Goal: Task Accomplishment & Management: Complete application form

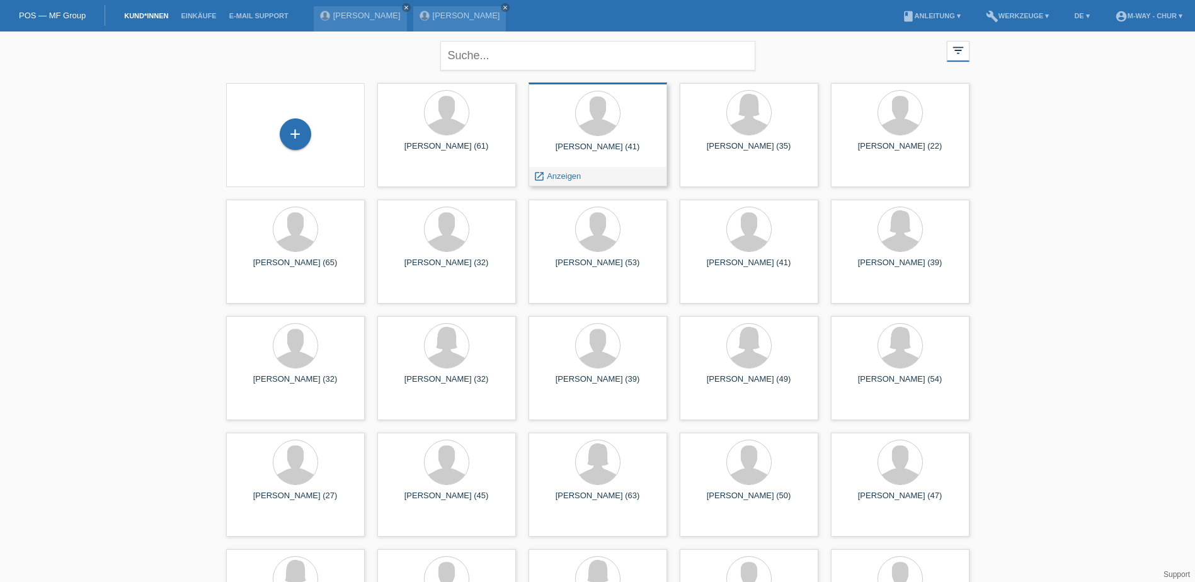
click at [583, 151] on div "Kenan Safran (41)" at bounding box center [597, 152] width 118 height 20
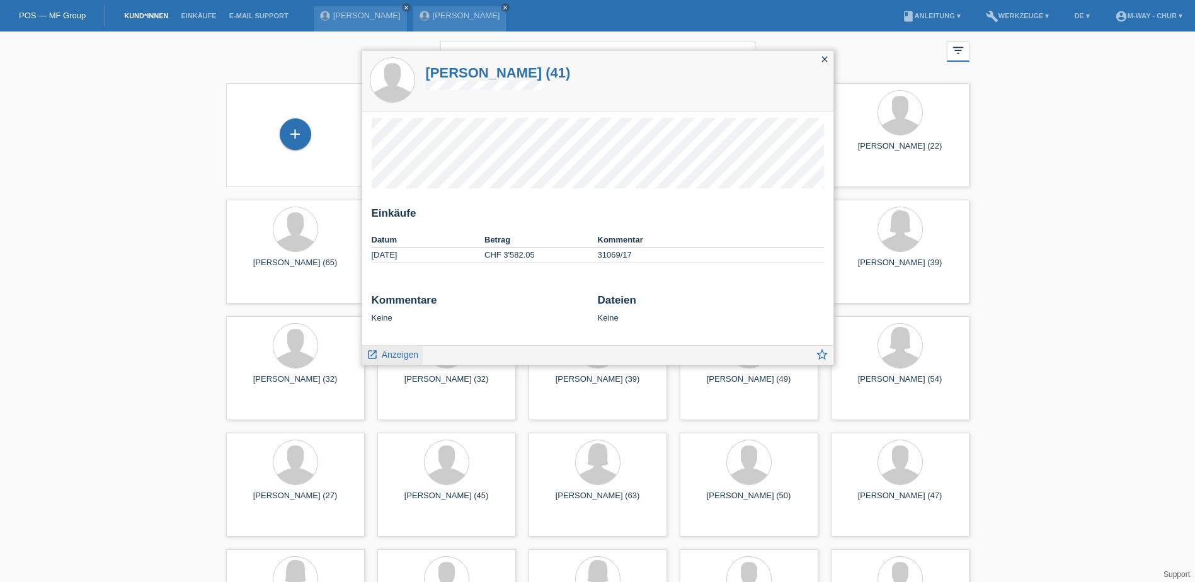
click at [397, 358] on span "Anzeigen" at bounding box center [400, 355] width 37 height 10
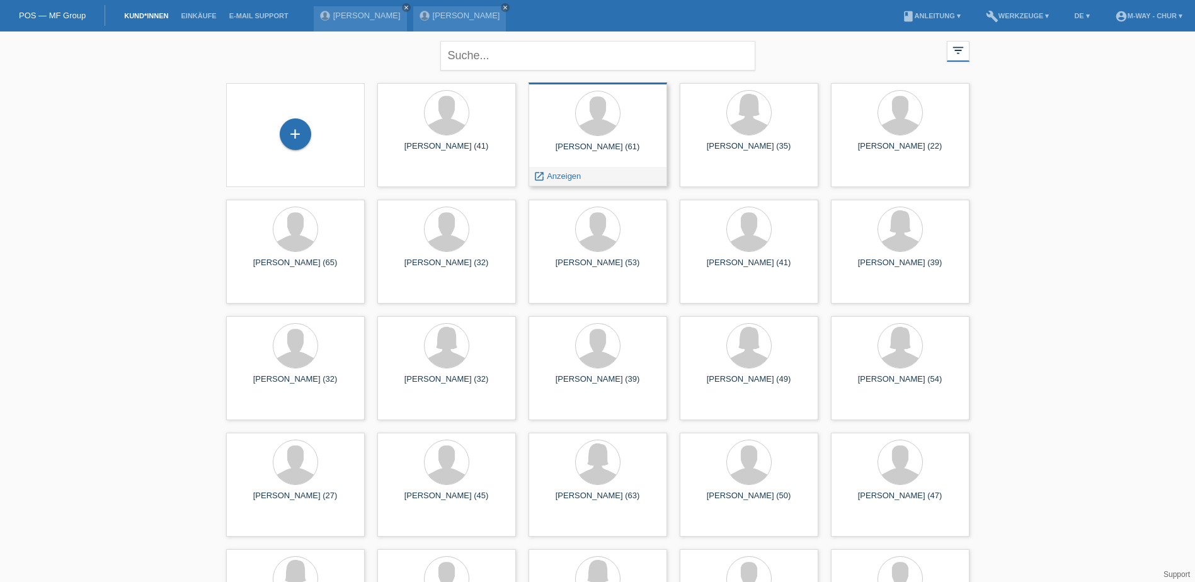
click at [582, 142] on div "Kemal Safran (61)" at bounding box center [597, 152] width 118 height 20
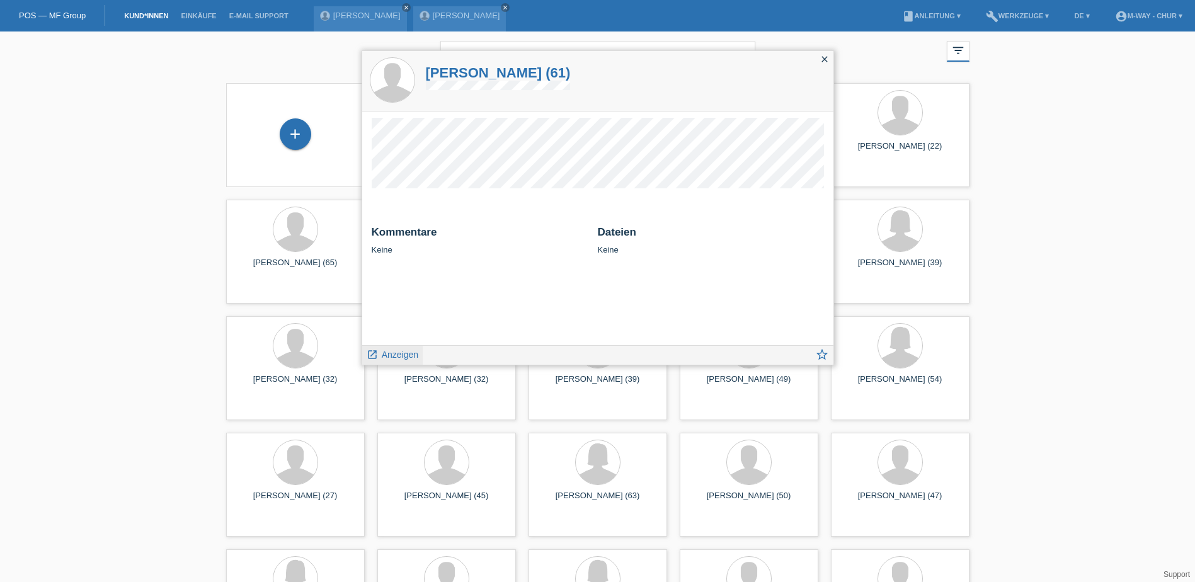
click at [401, 355] on span "Anzeigen" at bounding box center [400, 355] width 37 height 10
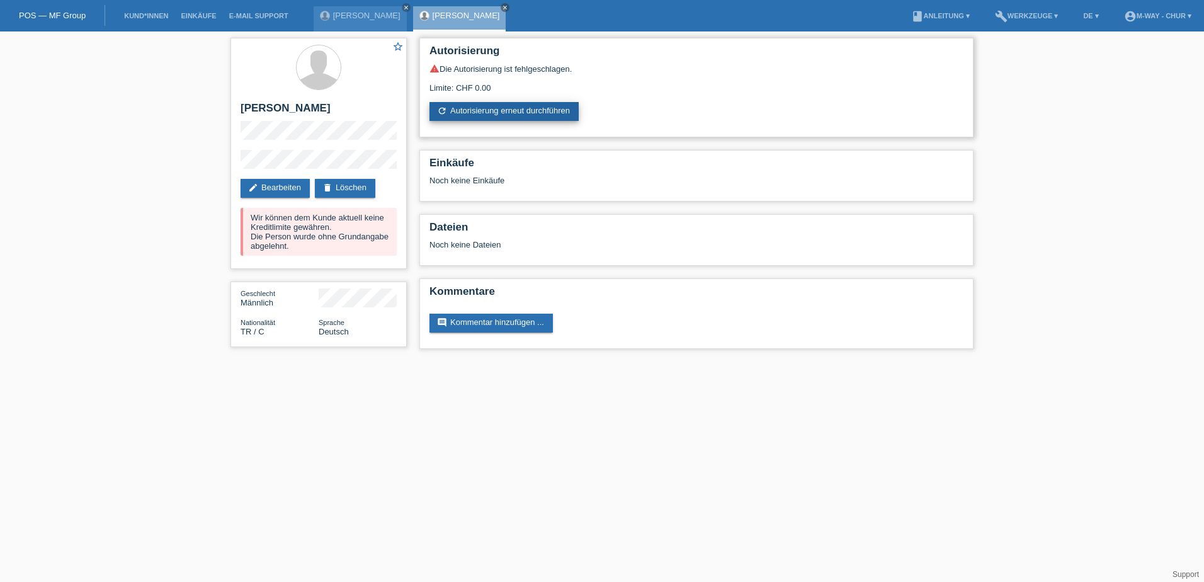
click at [540, 112] on link "refresh Autorisierung erneut durchführen" at bounding box center [503, 111] width 149 height 19
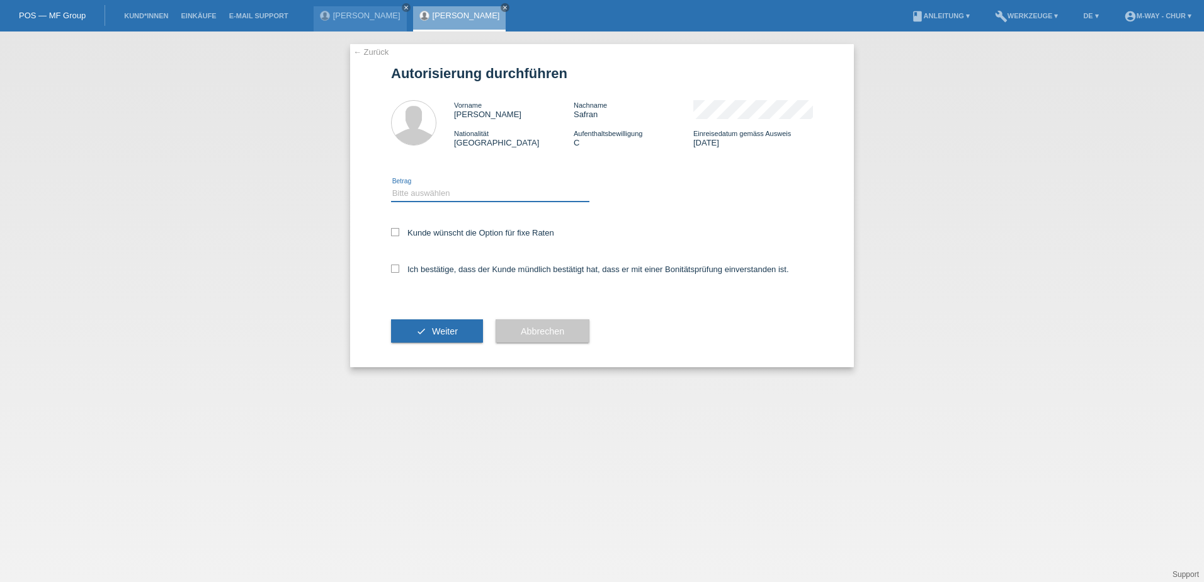
click at [396, 190] on select "Bitte auswählen CHF 1.00 - CHF 499.00 CHF 500.00 - CHF 1'999.00 CHF 2'000.00 - …" at bounding box center [490, 193] width 198 height 15
select select "3"
click at [391, 186] on select "Bitte auswählen CHF 1.00 - CHF 499.00 CHF 500.00 - CHF 1'999.00 CHF 2'000.00 - …" at bounding box center [490, 193] width 198 height 15
click at [395, 230] on icon at bounding box center [395, 232] width 8 height 8
click at [395, 230] on input "Kunde wünscht die Option für fixe Raten" at bounding box center [395, 232] width 8 height 8
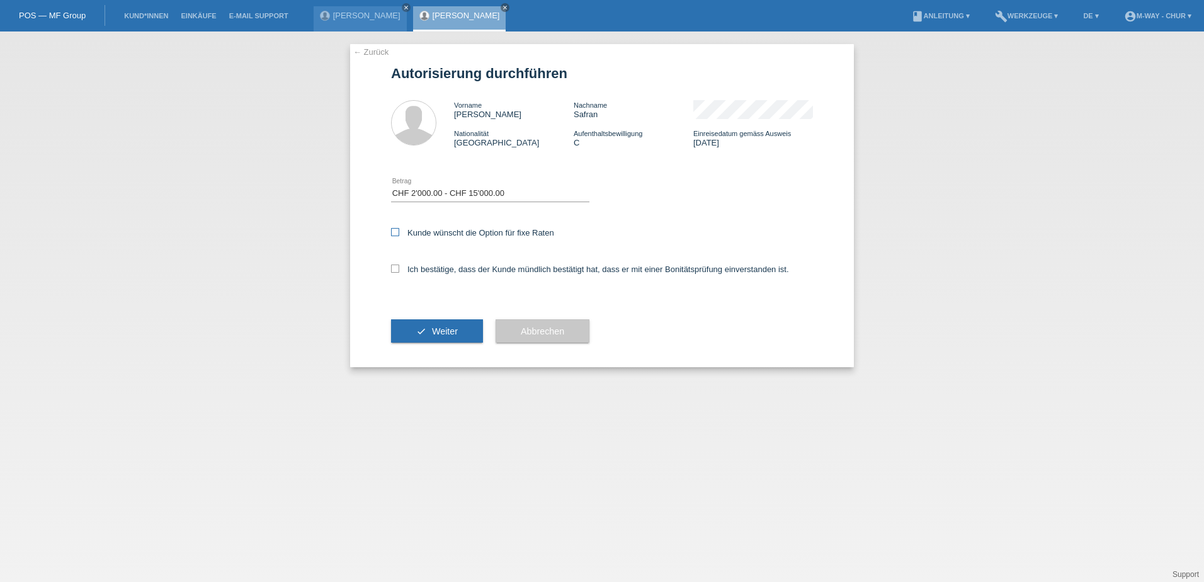
checkbox input "true"
click at [394, 268] on icon at bounding box center [395, 268] width 8 height 8
click at [394, 268] on input "Ich bestätige, dass der Kunde mündlich bestätigt hat, dass er mit einer Bonität…" at bounding box center [395, 268] width 8 height 8
checkbox input "true"
click at [454, 331] on span "Weiter" at bounding box center [445, 331] width 26 height 10
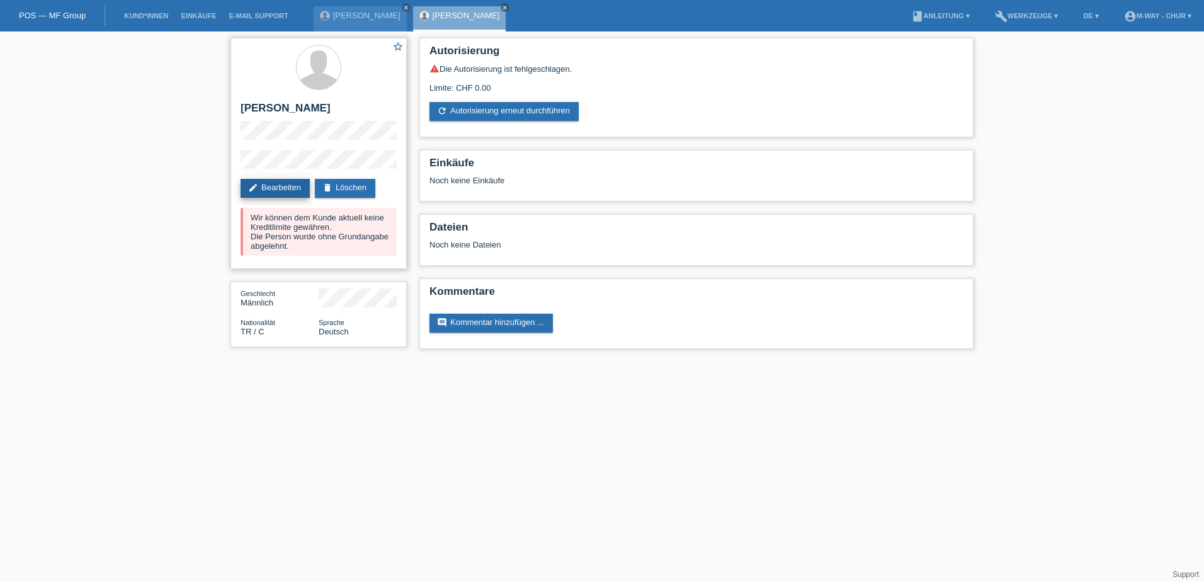
click at [284, 188] on link "edit Bearbeiten" at bounding box center [275, 188] width 69 height 19
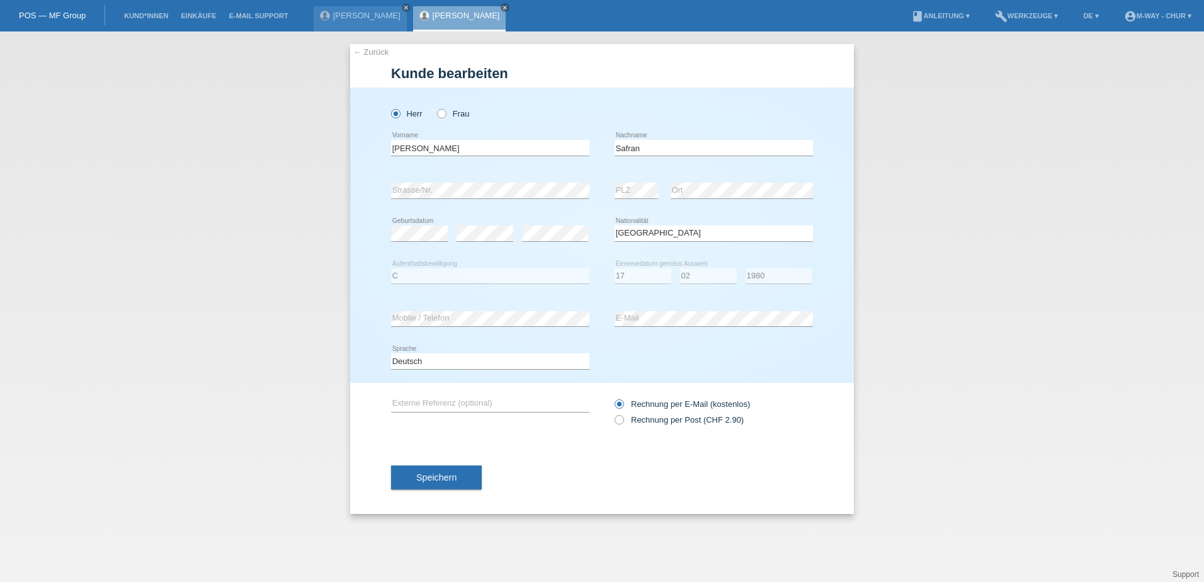
select select "TR"
select select "C"
select select "17"
select select "02"
select select "1980"
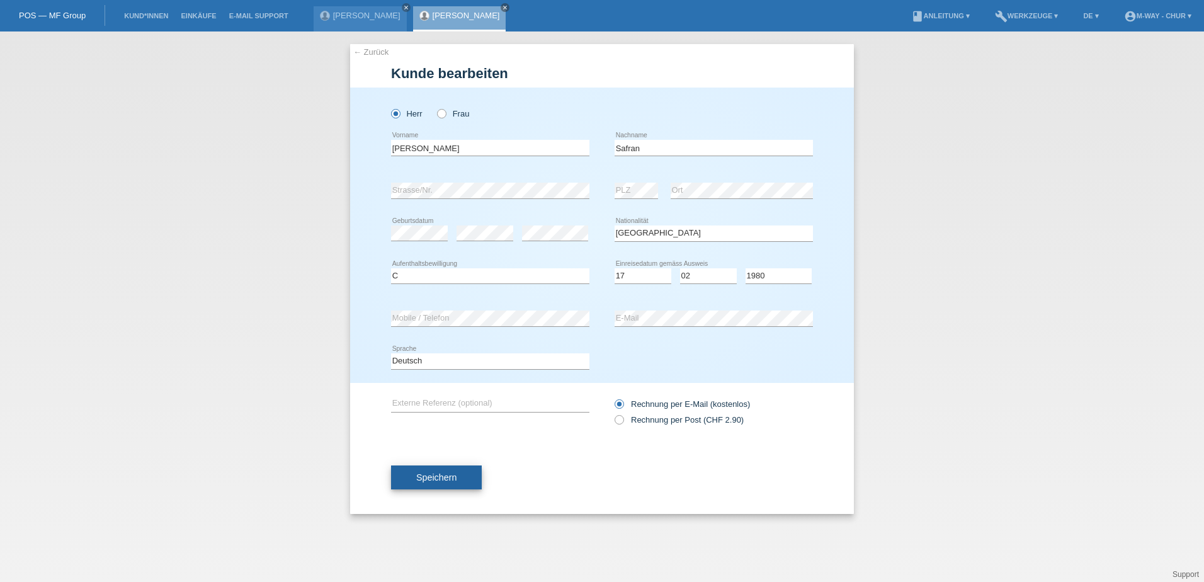
click at [444, 479] on span "Speichern" at bounding box center [436, 477] width 40 height 10
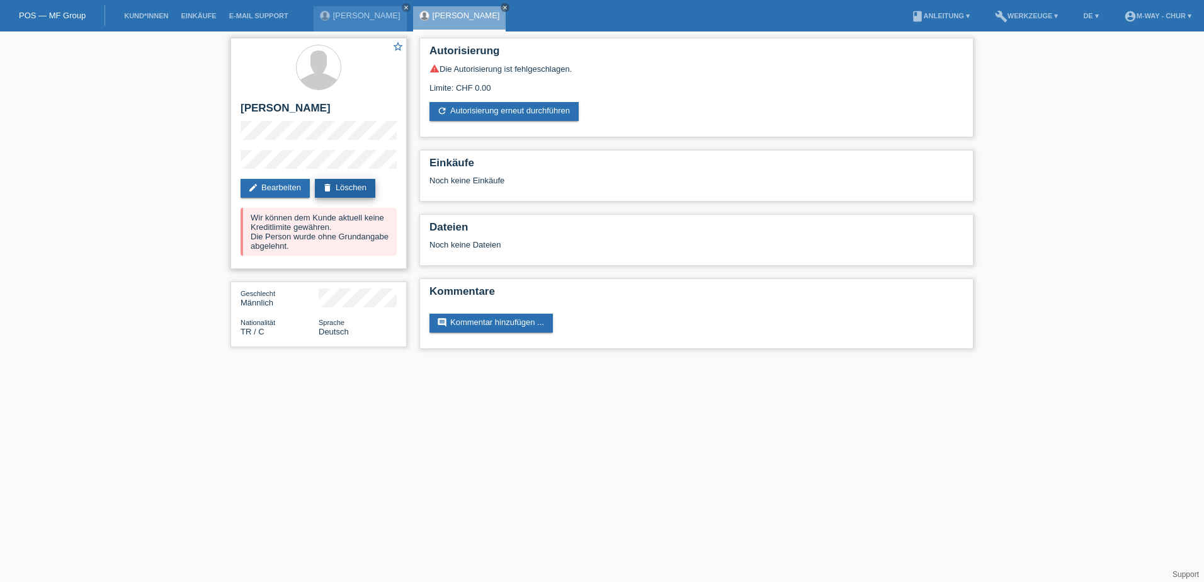
click at [357, 185] on link "delete Löschen" at bounding box center [345, 188] width 60 height 19
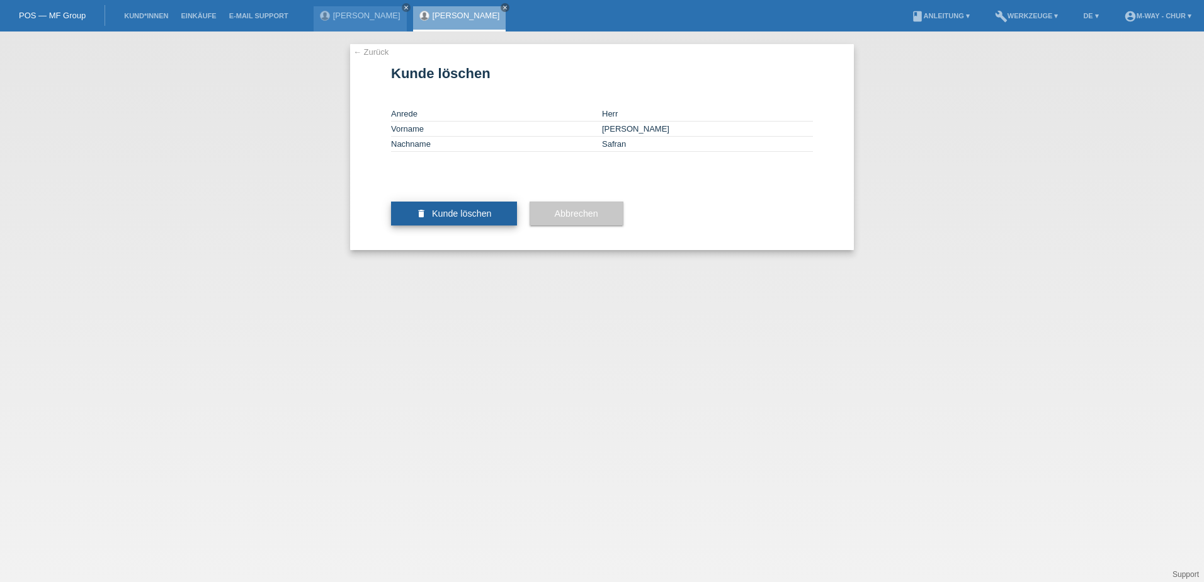
click at [442, 219] on span "Kunde löschen" at bounding box center [462, 213] width 60 height 10
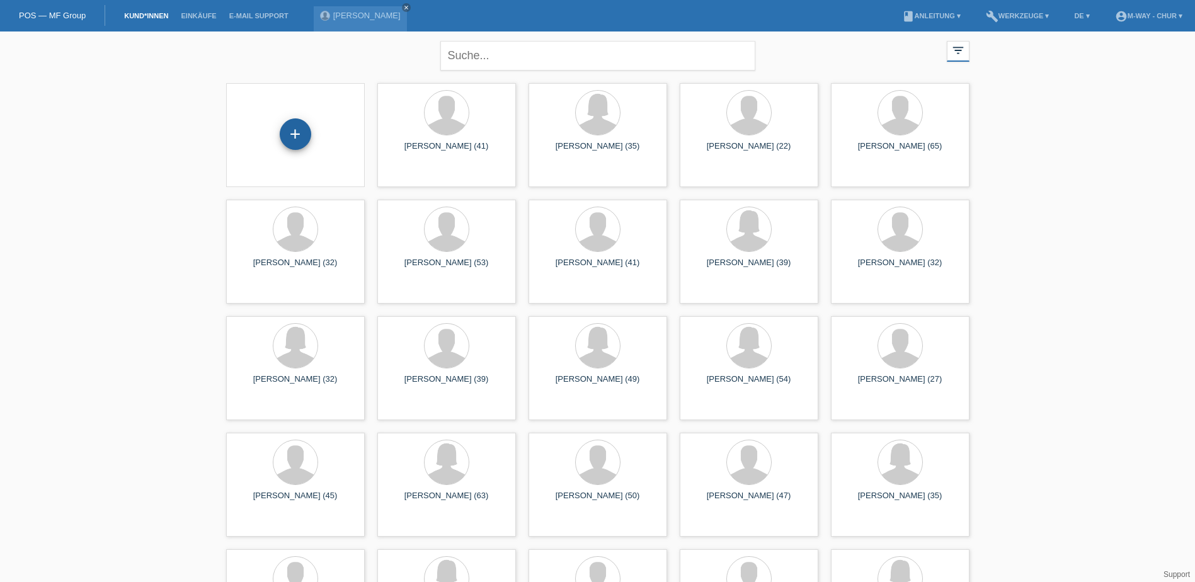
click at [294, 132] on div "+" at bounding box center [295, 133] width 31 height 31
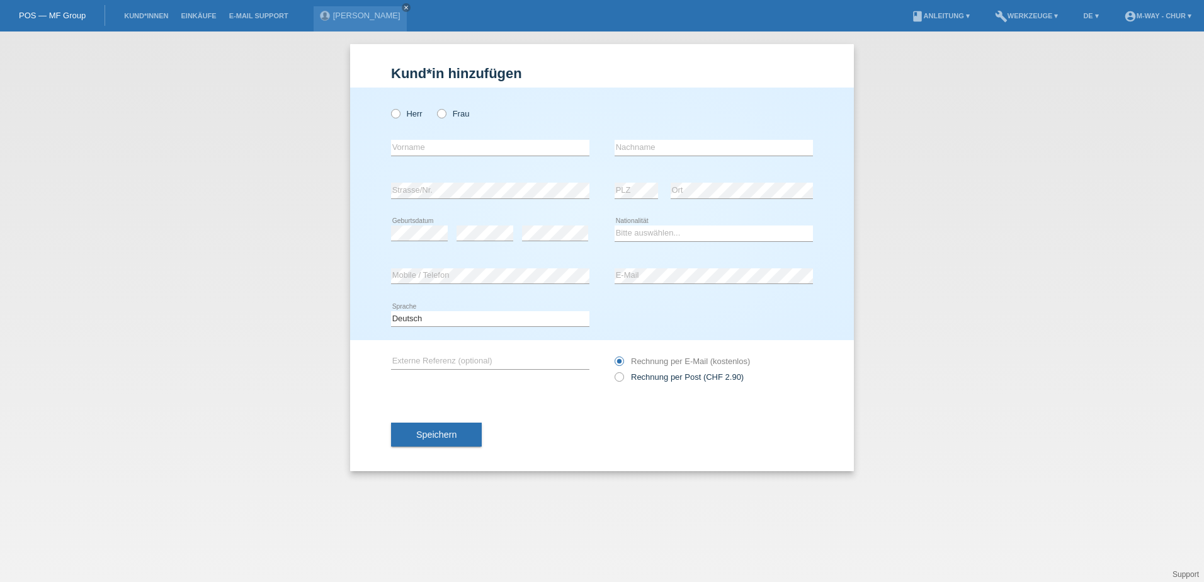
click at [938, 348] on div "Kund*in hinzufügen Kunde hinzufügen Kundin hinzufügen Herr Frau error Vorname e…" at bounding box center [602, 306] width 1204 height 550
click at [48, 8] on div "POS — MF Group" at bounding box center [52, 15] width 105 height 21
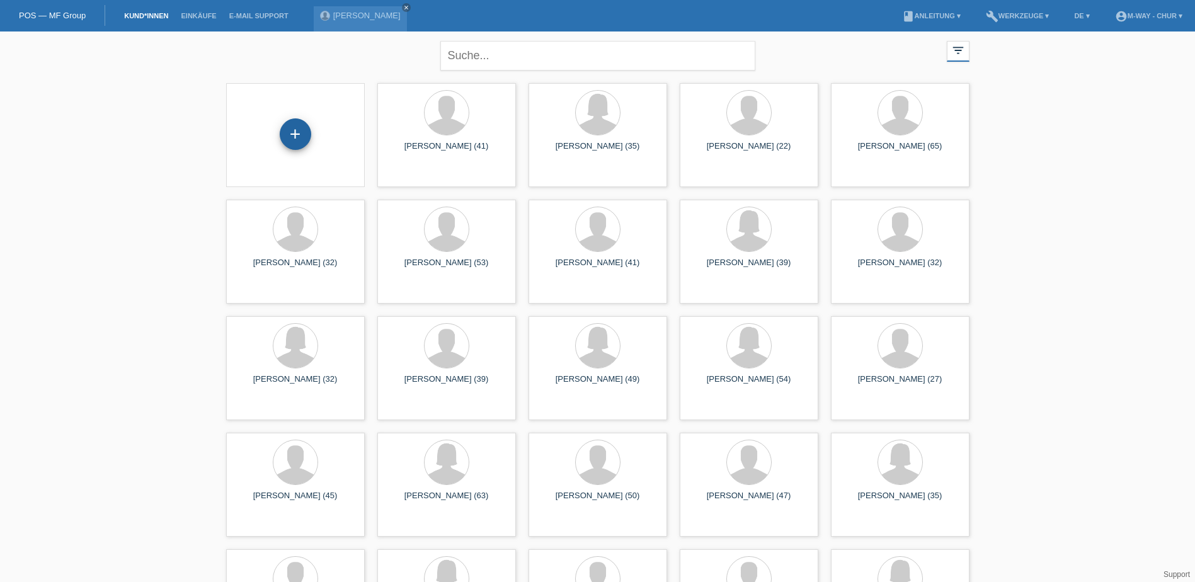
click at [299, 136] on div "+" at bounding box center [295, 133] width 31 height 31
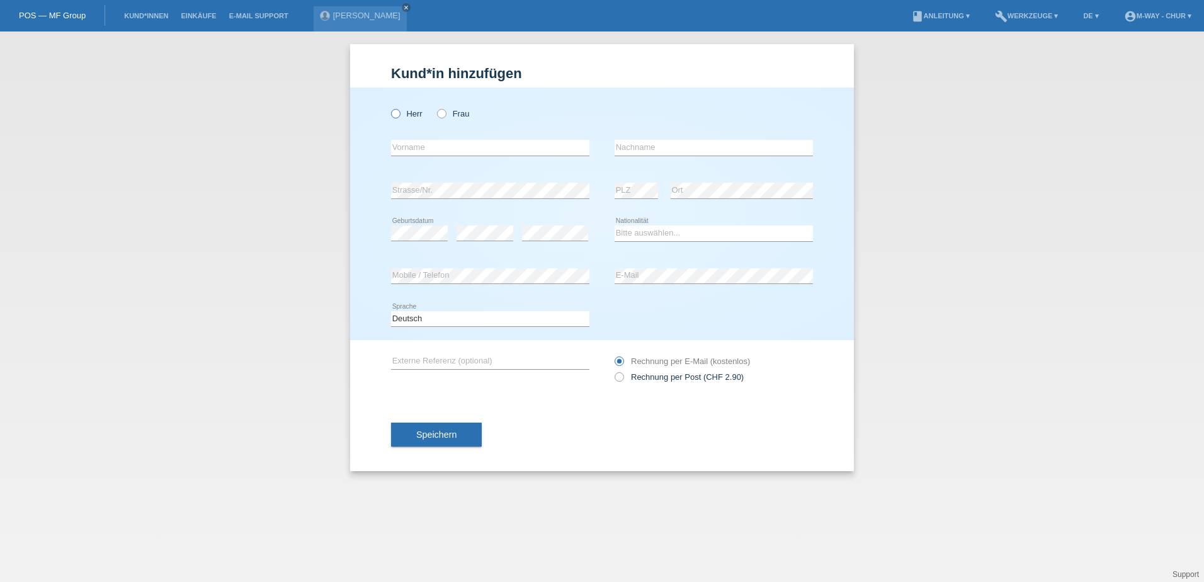
click at [389, 107] on icon at bounding box center [389, 107] width 0 height 0
click at [396, 113] on input "Herr" at bounding box center [395, 113] width 8 height 8
radio input "true"
click at [415, 147] on input "text" at bounding box center [490, 148] width 198 height 16
type input "[PERSON_NAME]"
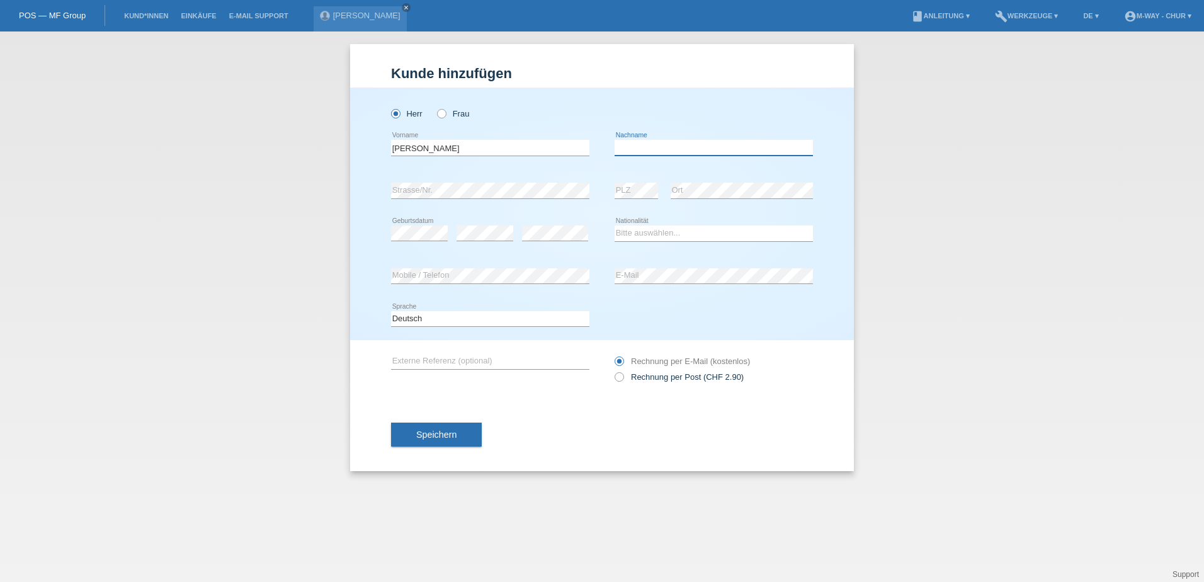
click at [638, 149] on input "text" at bounding box center [714, 148] width 198 height 16
type input "Safran"
click at [643, 234] on select "Bitte auswählen... Schweiz Deutschland Liechtenstein Österreich ------------ Af…" at bounding box center [714, 232] width 198 height 15
select select "TR"
click at [615, 225] on select "Bitte auswählen... Schweiz Deutschland Liechtenstein Österreich ------------ Af…" at bounding box center [714, 232] width 198 height 15
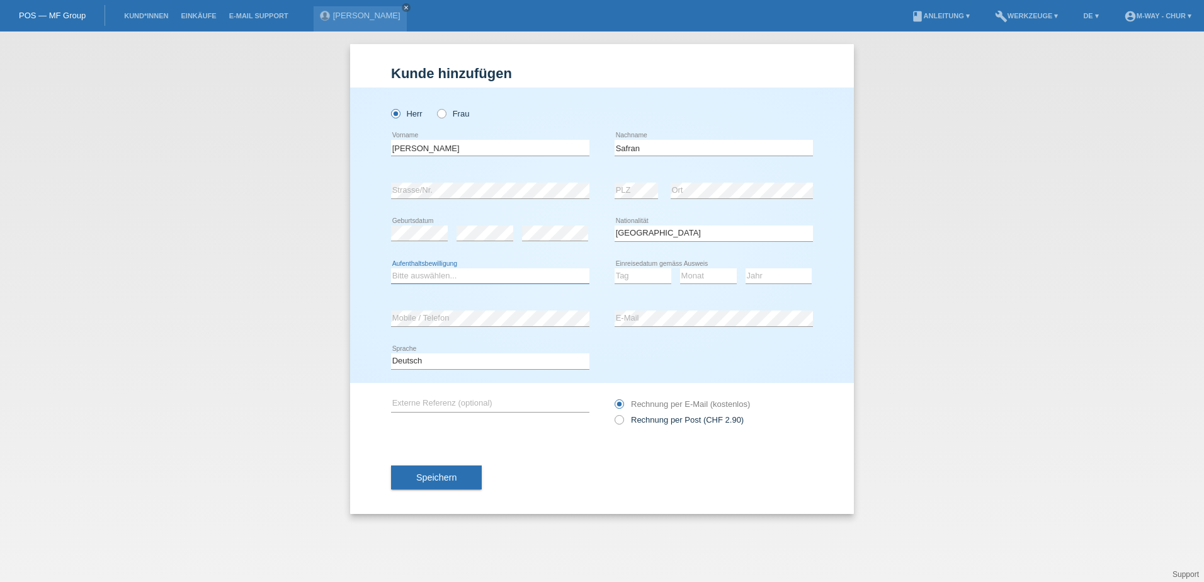
click at [499, 276] on select "Bitte auswählen... C B B - Flüchtlingsstatus Andere" at bounding box center [490, 275] width 198 height 15
select select "C"
click at [391, 268] on select "Bitte auswählen... C B B - Flüchtlingsstatus Andere" at bounding box center [490, 275] width 198 height 15
click at [651, 274] on select "Tag 01 02 03 04 05 06 07 08 09 10 11" at bounding box center [643, 275] width 57 height 15
select select "17"
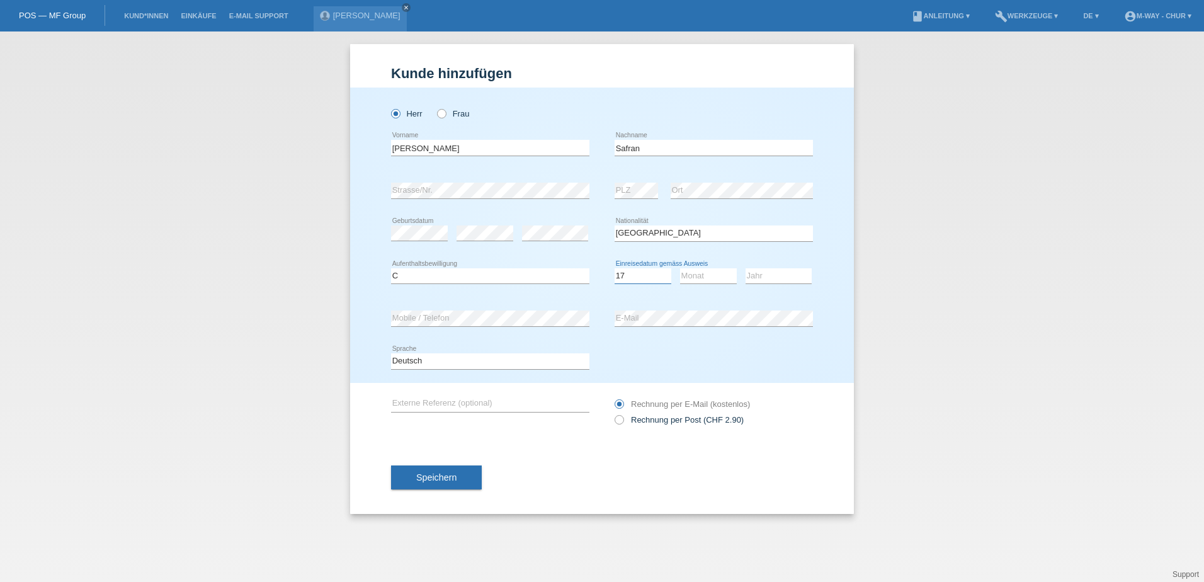
click at [615, 268] on select "Tag 01 02 03 04 05 06 07 08 09 10 11" at bounding box center [643, 275] width 57 height 15
click at [704, 275] on select "Monat 01 02 03 04 05 06 07 08 09 10 11" at bounding box center [708, 275] width 57 height 15
select select "02"
click at [680, 268] on select "Monat 01 02 03 04 05 06 07 08 09 10 11" at bounding box center [708, 275] width 57 height 15
click at [768, 275] on select "Jahr 2025 2024 2023 2022 2021 2020 2019 2018 2017 2016 2015 2014 2013 2012 2011…" at bounding box center [779, 275] width 66 height 15
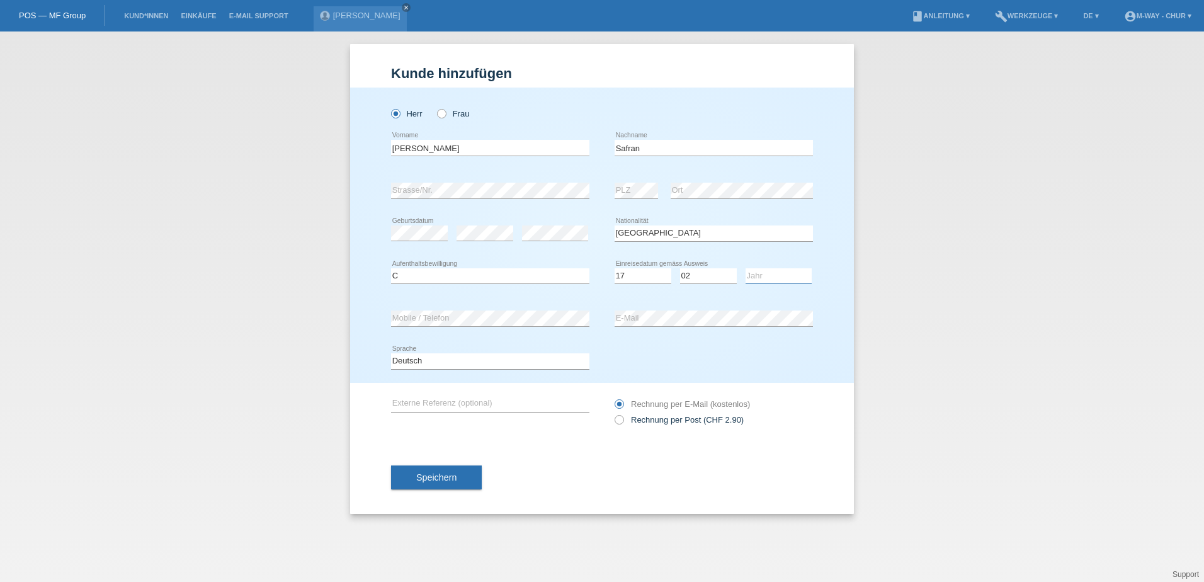
select select "1980"
click at [746, 268] on select "Jahr 2025 2024 2023 2022 2021 2020 2019 2018 2017 2016 2015 2014 2013 2012 2011…" at bounding box center [779, 275] width 66 height 15
click at [438, 474] on span "Speichern" at bounding box center [436, 477] width 40 height 10
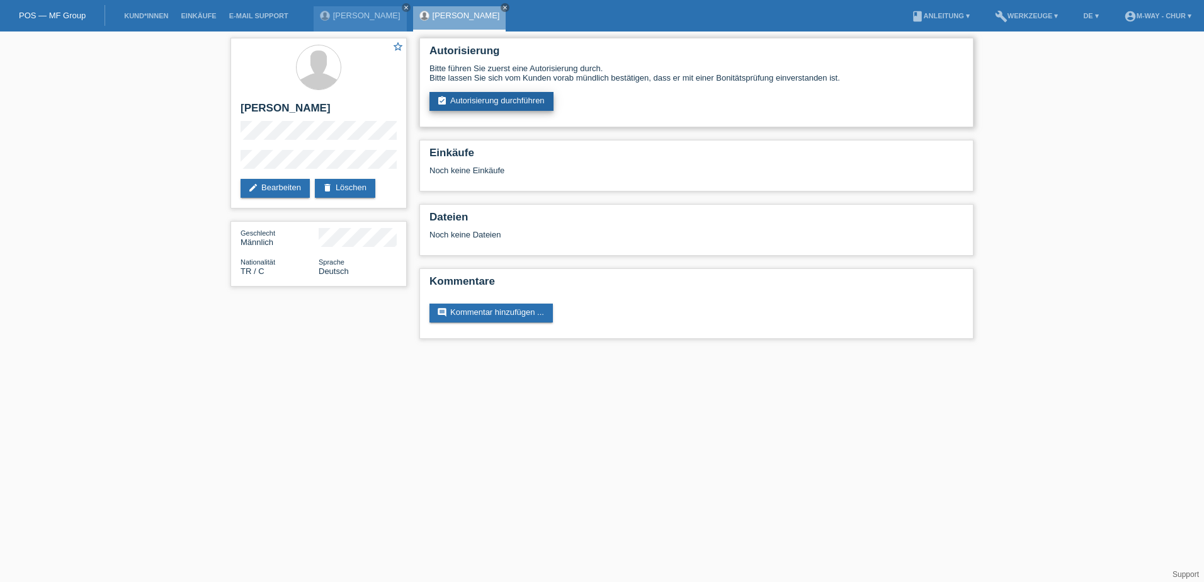
click at [511, 99] on link "assignment_turned_in Autorisierung durchführen" at bounding box center [491, 101] width 124 height 19
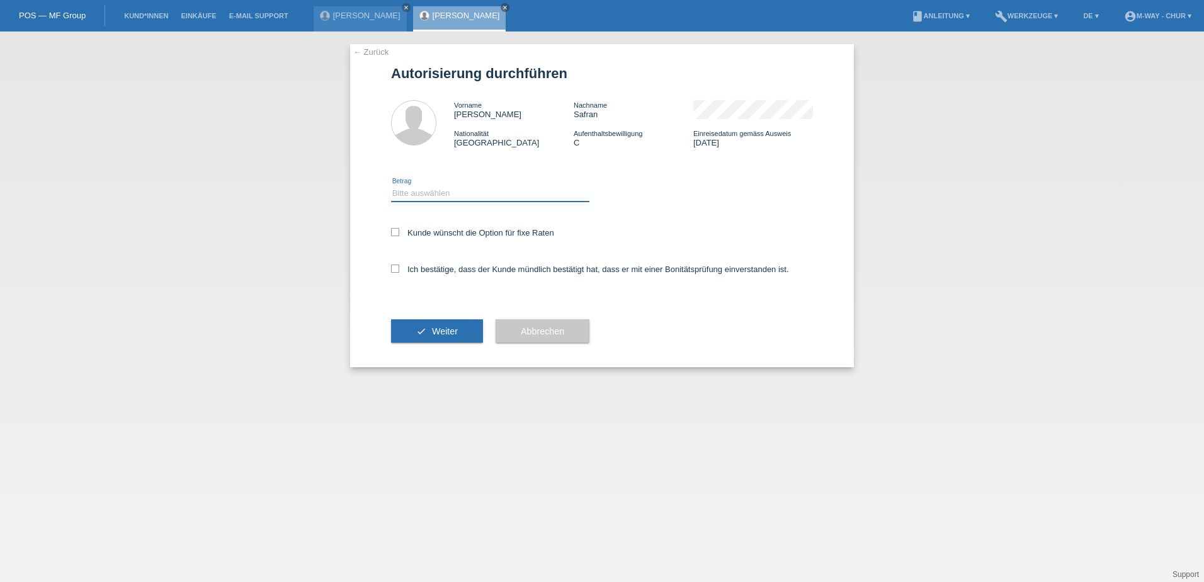
click at [410, 191] on select "Bitte auswählen CHF 1.00 - CHF 499.00 CHF 500.00 - CHF 1'999.00 CHF 2'000.00 - …" at bounding box center [490, 193] width 198 height 15
select select "3"
click at [391, 186] on select "Bitte auswählen CHF 1.00 - CHF 499.00 CHF 500.00 - CHF 1'999.00 CHF 2'000.00 - …" at bounding box center [490, 193] width 198 height 15
click at [395, 229] on icon at bounding box center [395, 232] width 8 height 8
click at [395, 229] on input "Kunde wünscht die Option für fixe Raten" at bounding box center [395, 232] width 8 height 8
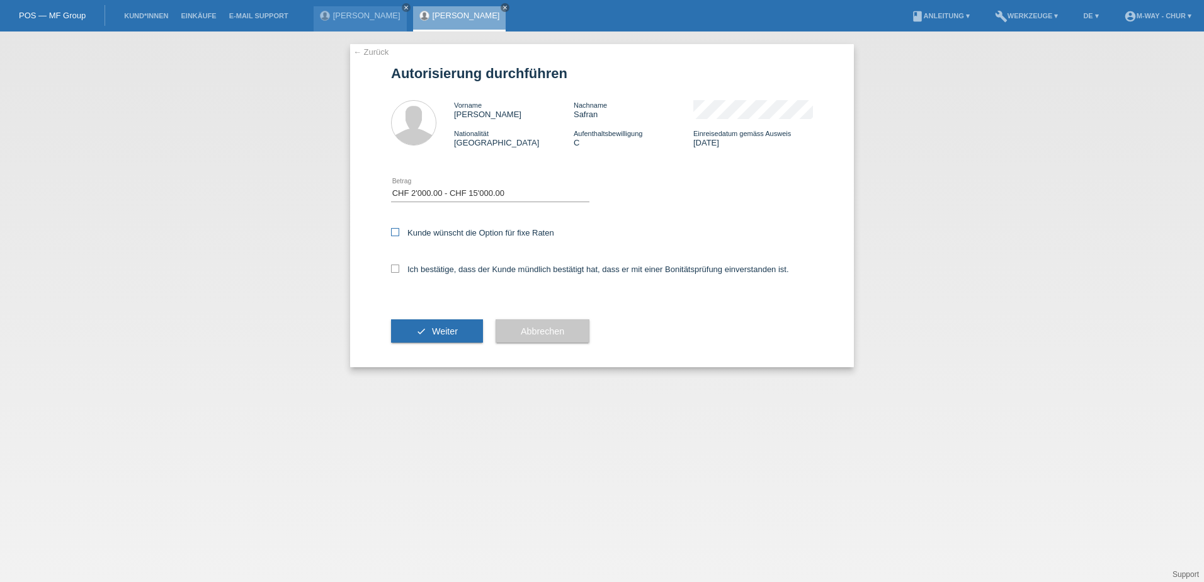
checkbox input "true"
click at [393, 264] on icon at bounding box center [395, 268] width 8 height 8
click at [393, 264] on input "Ich bestätige, dass der Kunde mündlich bestätigt hat, dass er mit einer Bonität…" at bounding box center [395, 268] width 8 height 8
checkbox input "true"
click at [448, 332] on span "Weiter" at bounding box center [445, 331] width 26 height 10
